Goal: Task Accomplishment & Management: Complete application form

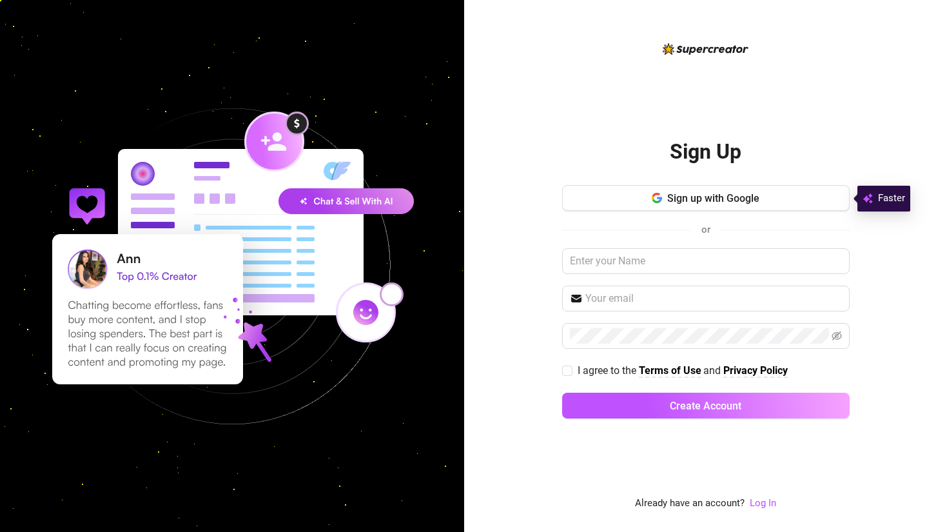
click at [773, 181] on div "Sign Up Sign up with Google or I agree to the Terms of Use and Privacy Policy C…" at bounding box center [705, 275] width 287 height 309
click at [763, 189] on button "Sign up with Google" at bounding box center [705, 198] width 287 height 26
